Goal: Information Seeking & Learning: Learn about a topic

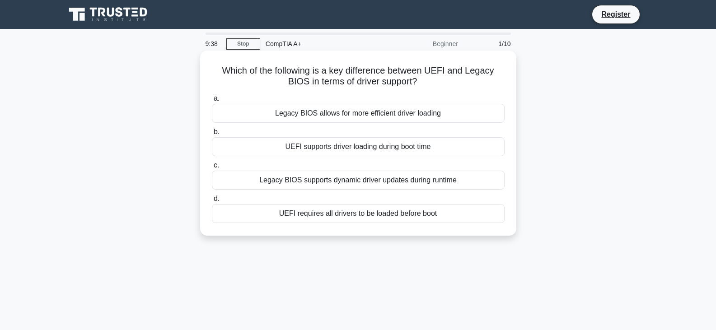
click at [375, 214] on div "UEFI requires all drivers to be loaded before boot" at bounding box center [358, 213] width 293 height 19
click at [212, 202] on input "d. UEFI requires all drivers to be loaded before boot" at bounding box center [212, 199] width 0 height 6
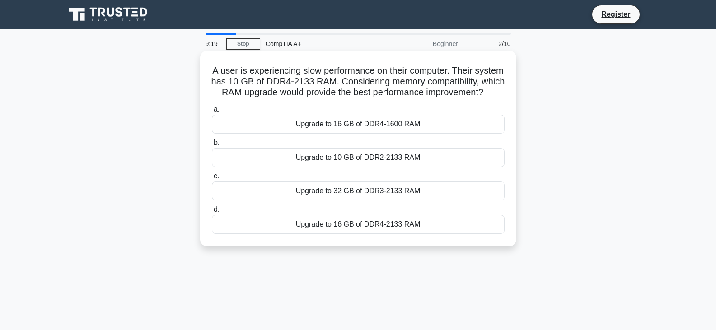
click at [355, 234] on div "Upgrade to 16 GB of DDR4-2133 RAM" at bounding box center [358, 224] width 293 height 19
click at [212, 213] on input "d. Upgrade to 16 GB of DDR4-2133 RAM" at bounding box center [212, 210] width 0 height 6
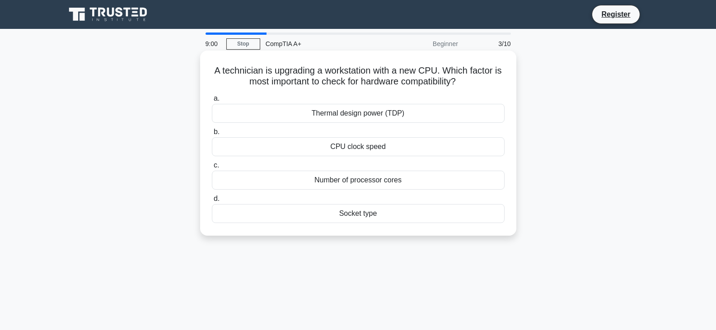
click at [343, 216] on div "Socket type" at bounding box center [358, 213] width 293 height 19
click at [212, 202] on input "d. Socket type" at bounding box center [212, 199] width 0 height 6
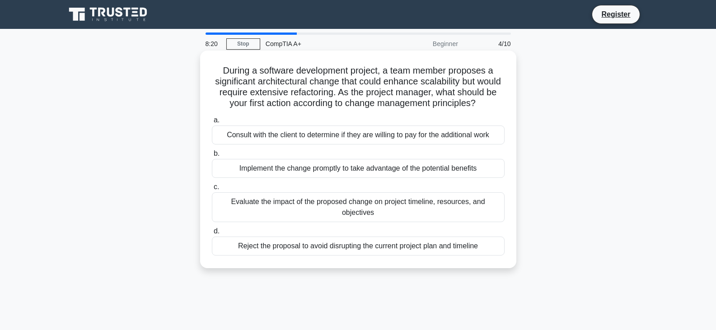
click at [391, 145] on div "Consult with the client to determine if they are willing to pay for the additio…" at bounding box center [358, 135] width 293 height 19
click at [212, 123] on input "a. Consult with the client to determine if they are willing to pay for the addi…" at bounding box center [212, 120] width 0 height 6
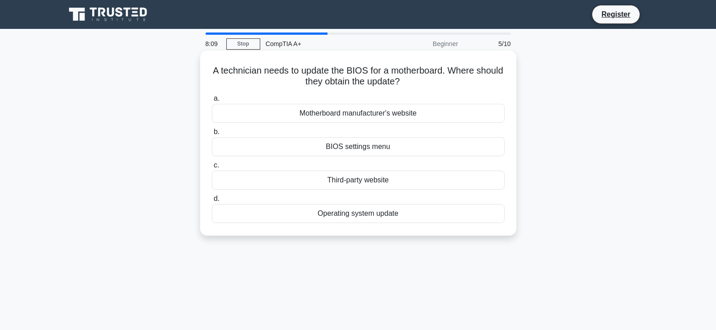
click at [413, 114] on div "Motherboard manufacturer's website" at bounding box center [358, 113] width 293 height 19
click at [212, 102] on input "a. Motherboard manufacturer's website" at bounding box center [212, 99] width 0 height 6
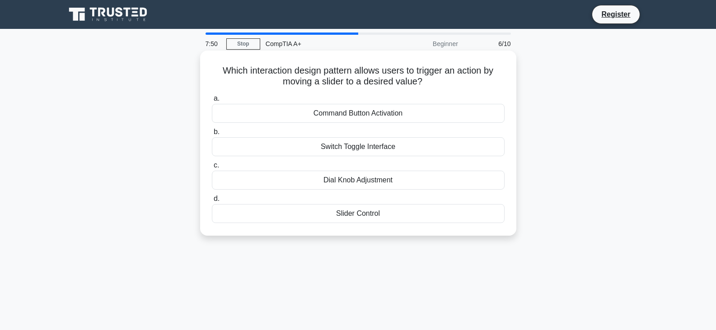
click at [381, 211] on div "Slider Control" at bounding box center [358, 213] width 293 height 19
click at [212, 202] on input "d. Slider Control" at bounding box center [212, 199] width 0 height 6
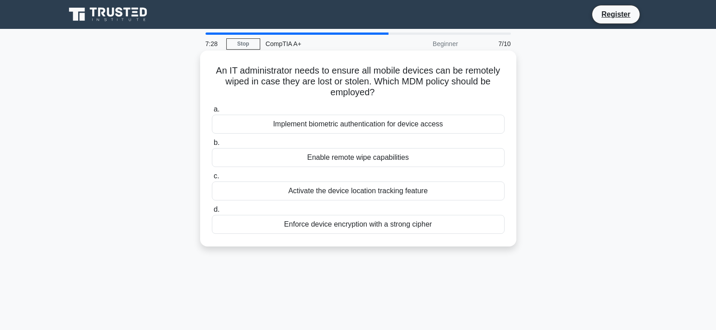
click at [399, 158] on div "Enable remote wipe capabilities" at bounding box center [358, 157] width 293 height 19
click at [212, 146] on input "b. Enable remote wipe capabilities" at bounding box center [212, 143] width 0 height 6
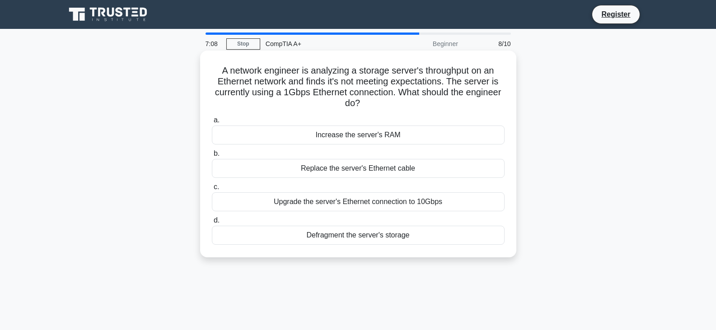
click at [404, 202] on div "Upgrade the server's Ethernet connection to 10Gbps" at bounding box center [358, 201] width 293 height 19
click at [212, 190] on input "c. Upgrade the server's Ethernet connection to 10Gbps" at bounding box center [212, 187] width 0 height 6
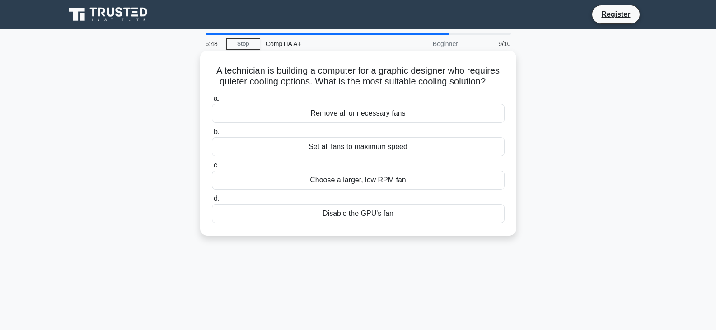
click at [391, 190] on div "Choose a larger, low RPM fan" at bounding box center [358, 180] width 293 height 19
click at [212, 169] on input "c. Choose a larger, low RPM fan" at bounding box center [212, 166] width 0 height 6
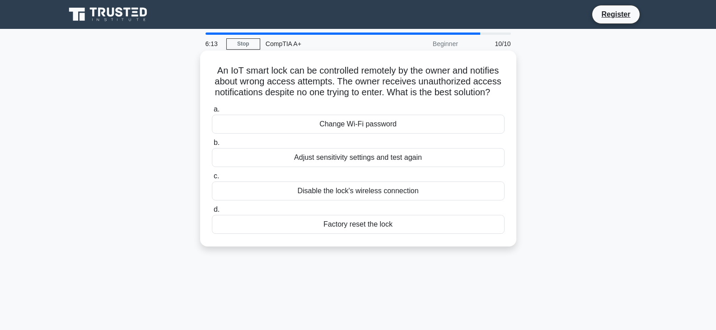
click at [383, 134] on div "Change Wi-Fi password" at bounding box center [358, 124] width 293 height 19
click at [212, 113] on input "a. Change Wi-Fi password" at bounding box center [212, 110] width 0 height 6
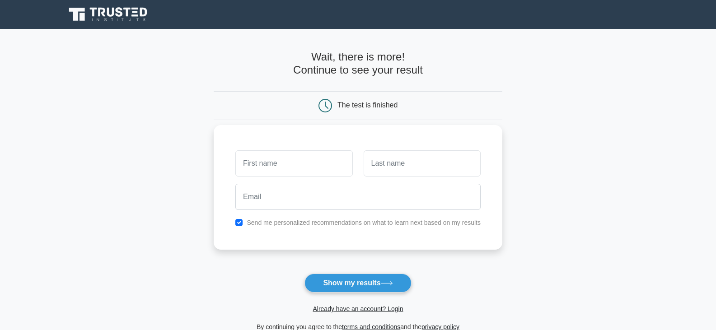
click at [314, 164] on input "text" at bounding box center [293, 163] width 117 height 26
type input "[PERSON_NAME]"
click at [389, 171] on input "text" at bounding box center [422, 163] width 117 height 26
type input "Nazario"
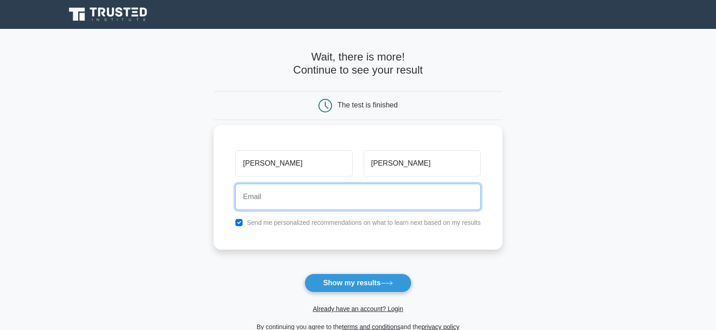
click at [263, 207] on input "email" at bounding box center [357, 197] width 245 height 26
type input "naza91269@gmail.com"
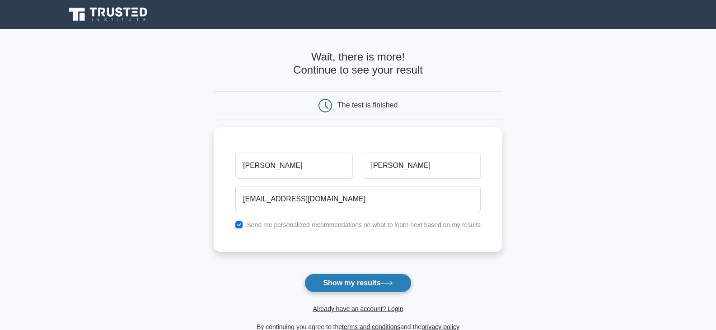
click at [365, 280] on button "Show my results" at bounding box center [358, 283] width 107 height 19
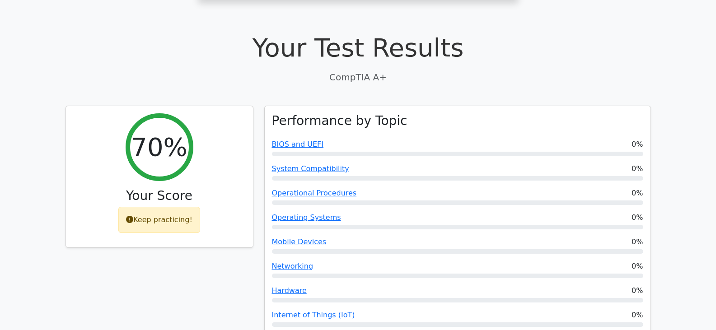
scroll to position [255, 0]
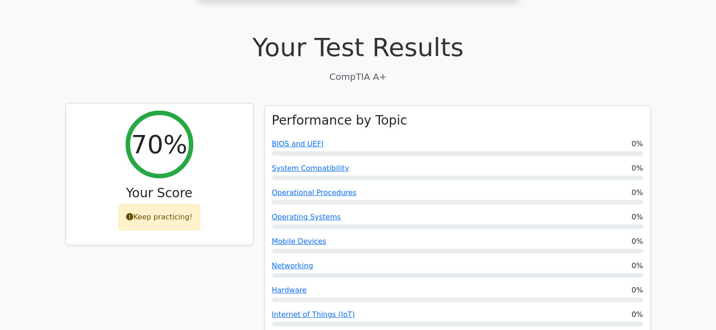
click at [163, 204] on div "Keep practicing!" at bounding box center [159, 217] width 82 height 26
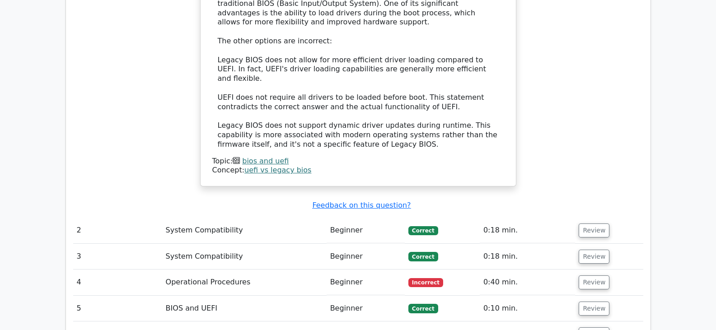
scroll to position [1194, 0]
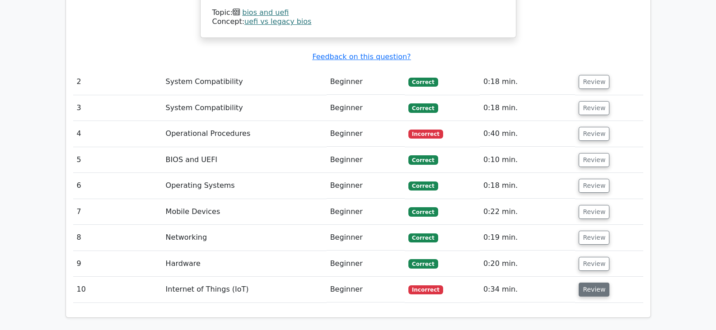
click at [599, 283] on button "Review" at bounding box center [594, 290] width 31 height 14
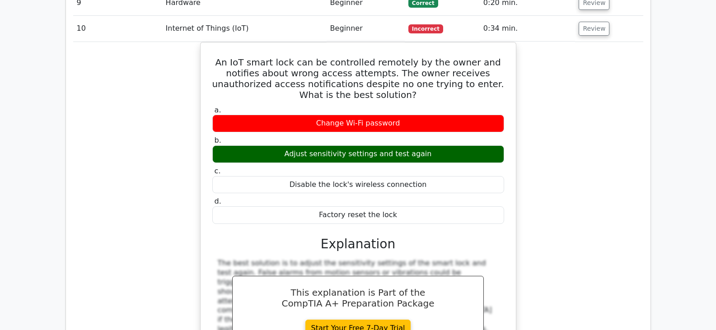
scroll to position [1456, 0]
